Goal: Information Seeking & Learning: Learn about a topic

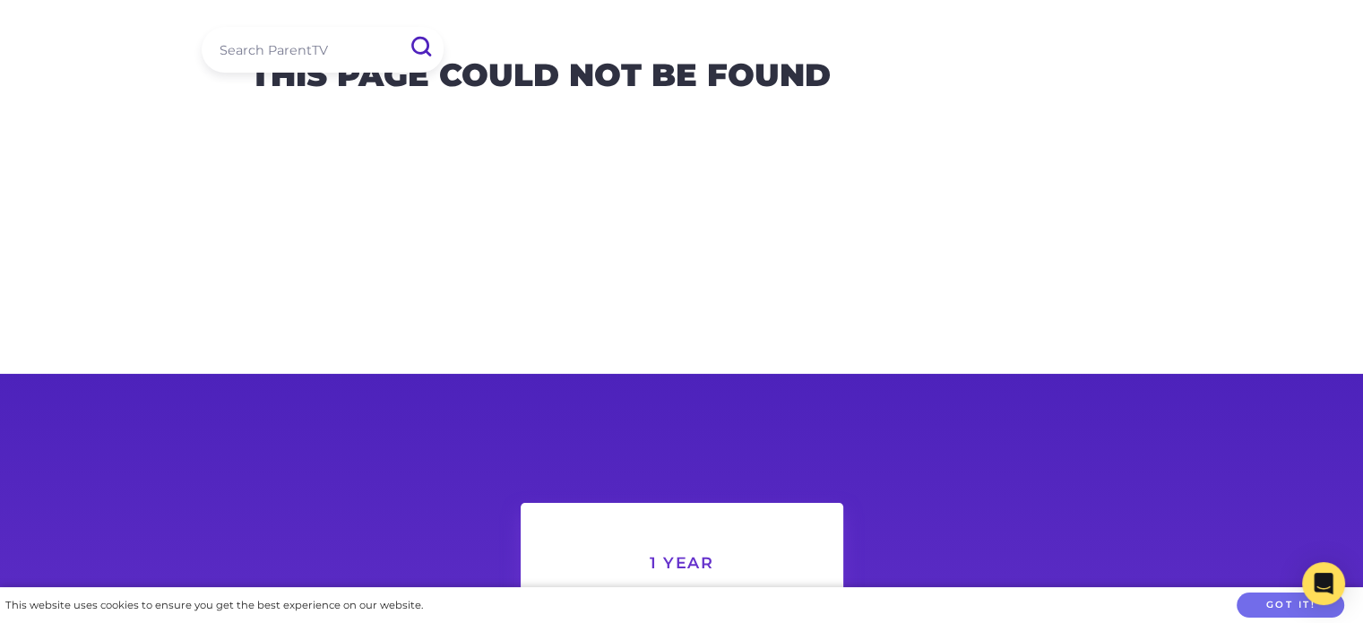
click at [356, 53] on input "search" at bounding box center [323, 50] width 242 height 46
type input "seen"
click at [397, 27] on input "submit" at bounding box center [420, 47] width 47 height 40
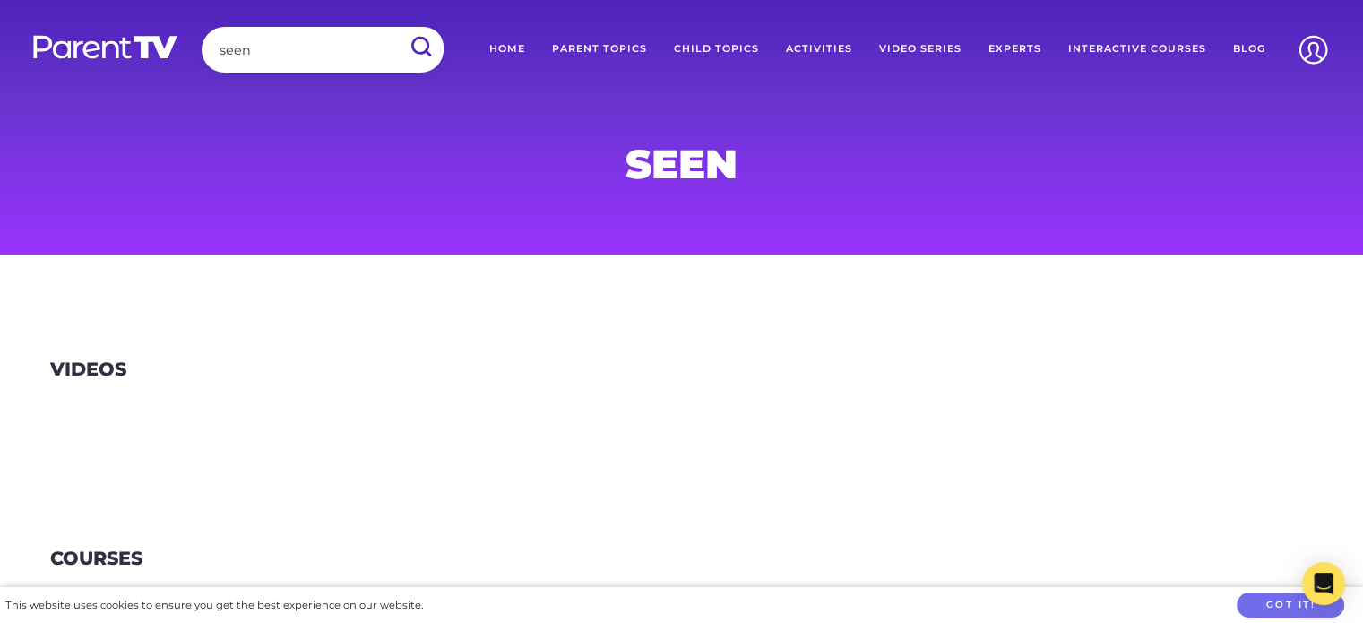
click at [77, 365] on h3 "Videos" at bounding box center [88, 369] width 76 height 22
click at [511, 56] on link "Home" at bounding box center [507, 49] width 63 height 45
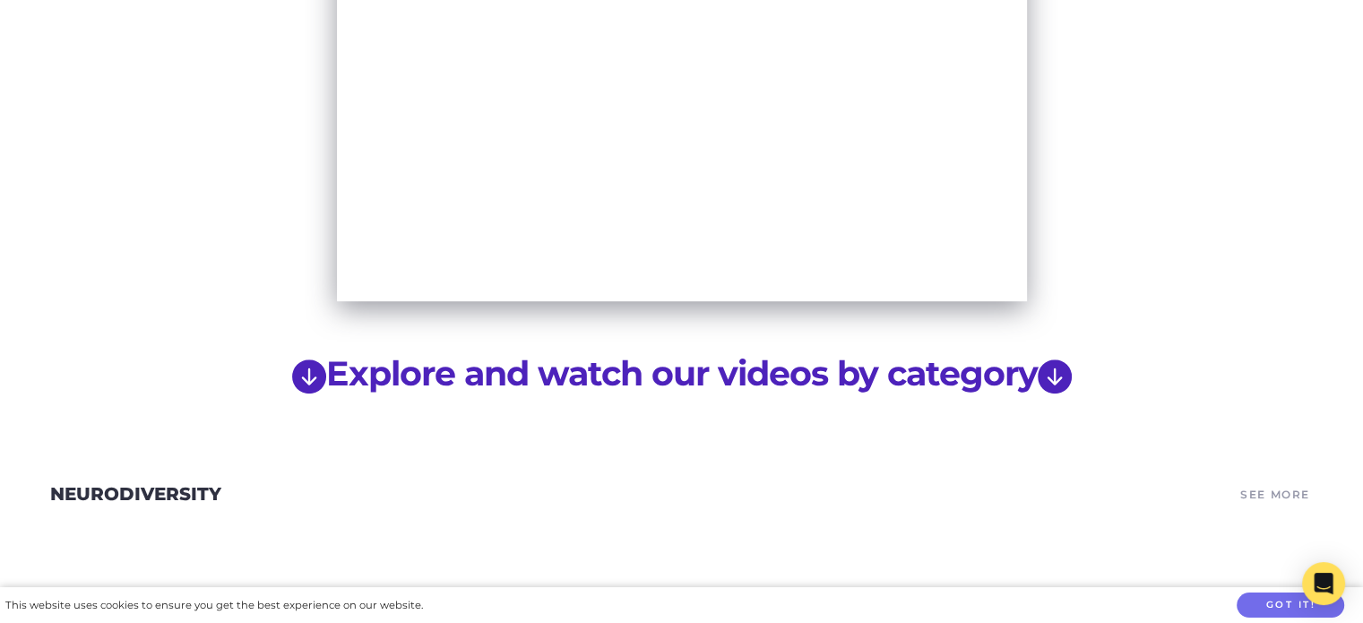
scroll to position [1147, 0]
